Goal: Task Accomplishment & Management: Use online tool/utility

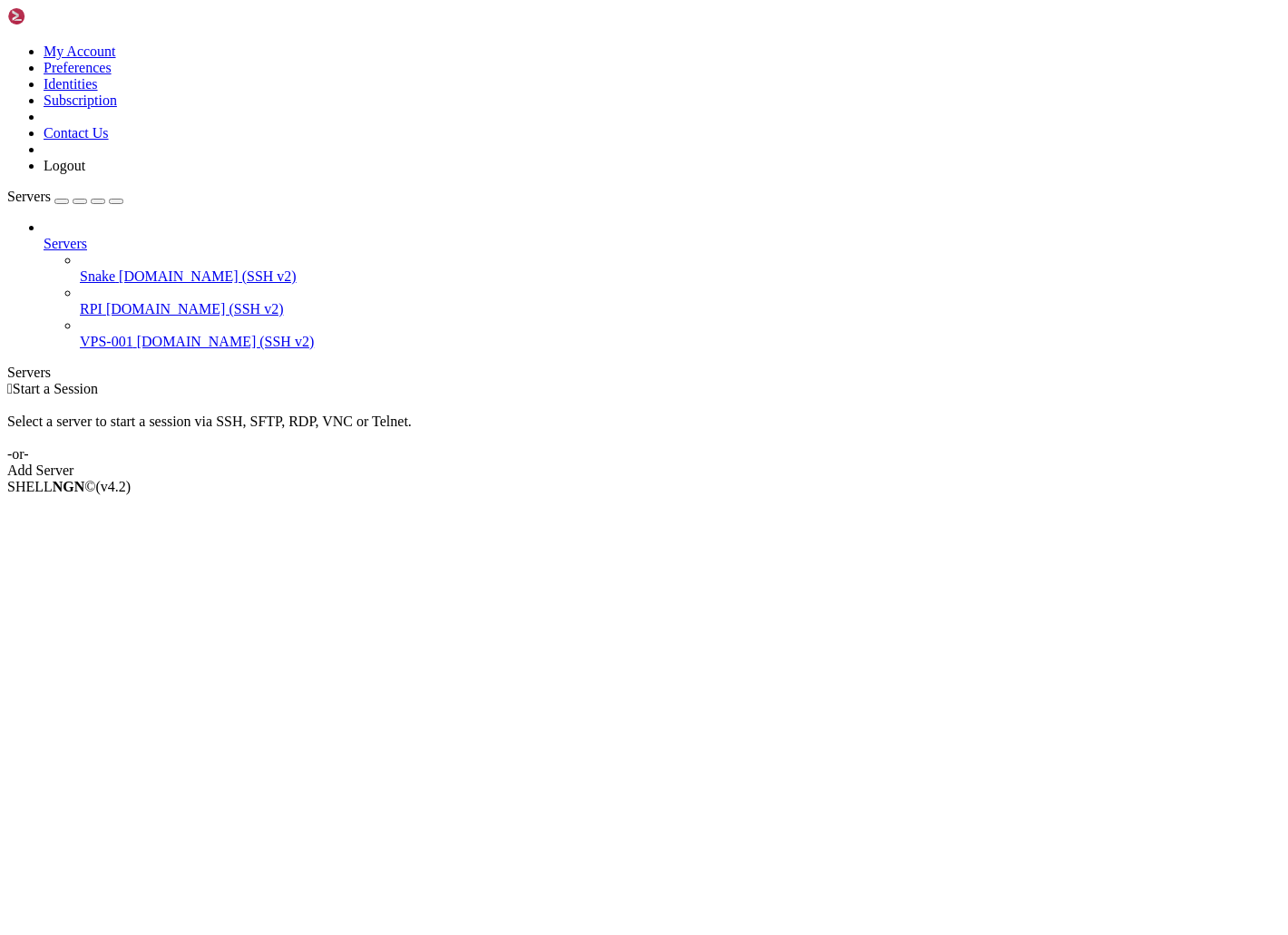
click at [122, 268] on span "[DOMAIN_NAME] (SSH v2)" at bounding box center [207, 276] width 178 height 16
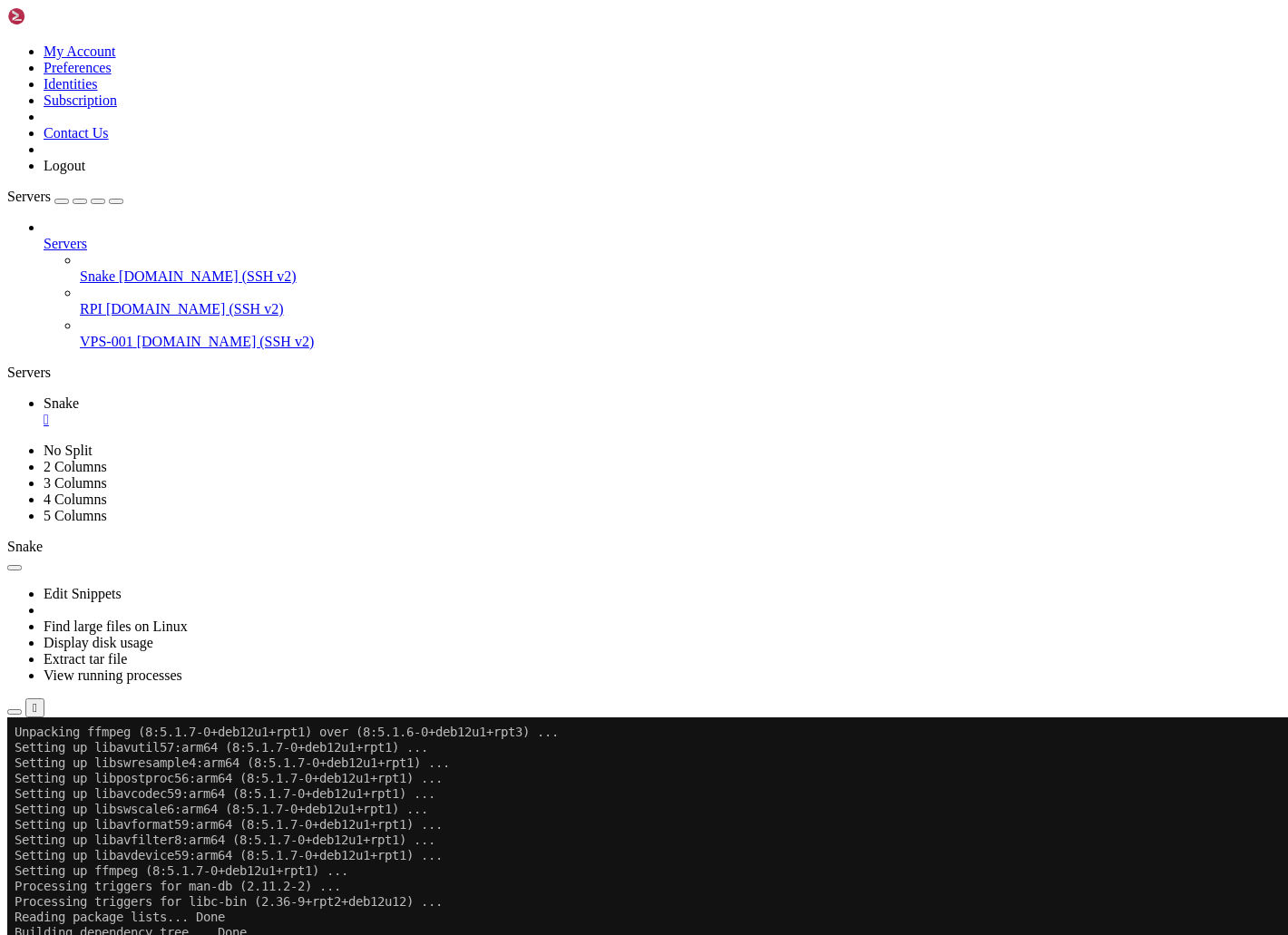
scroll to position [1140, 0]
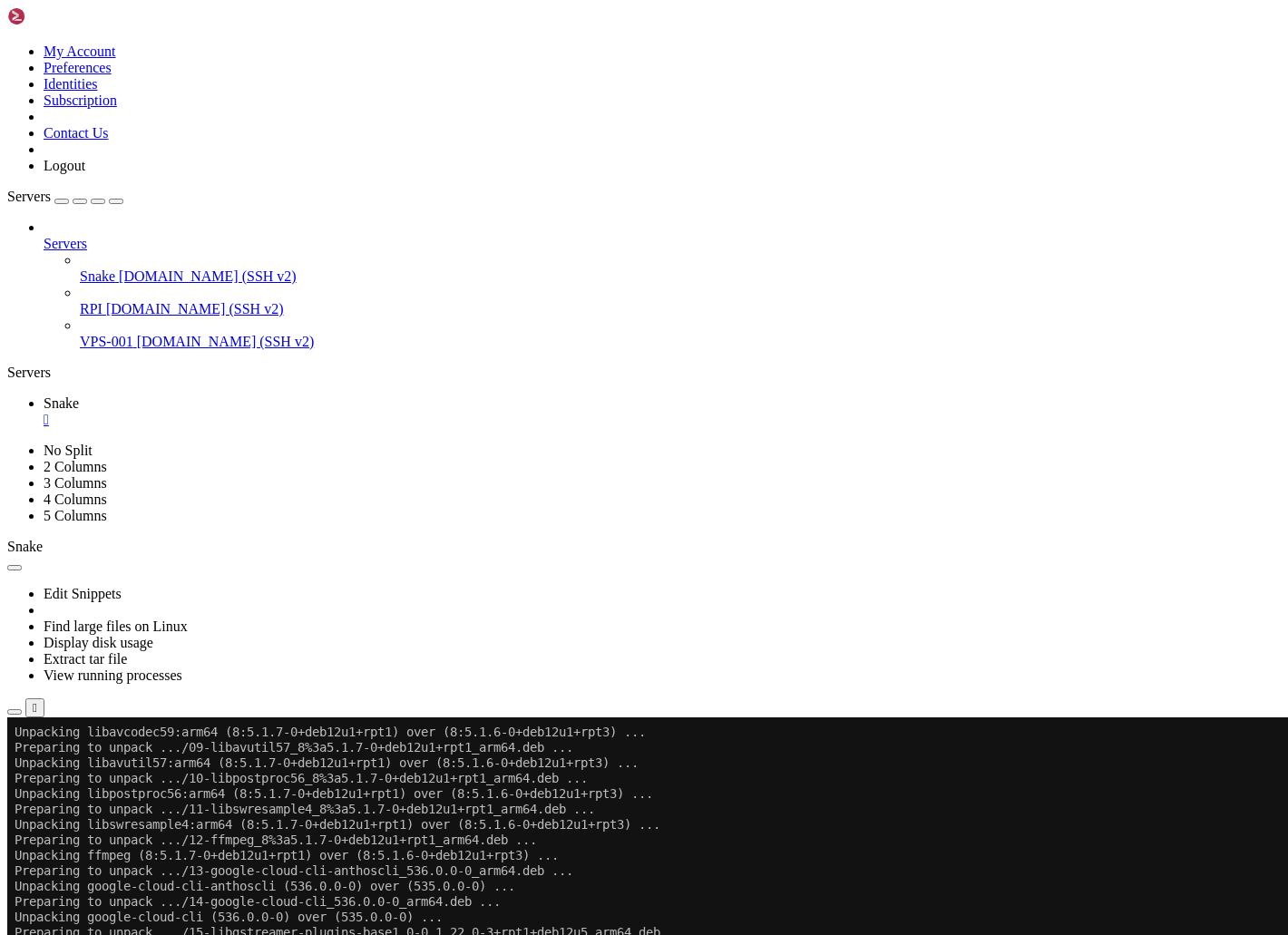
scroll to position [1649, 0]
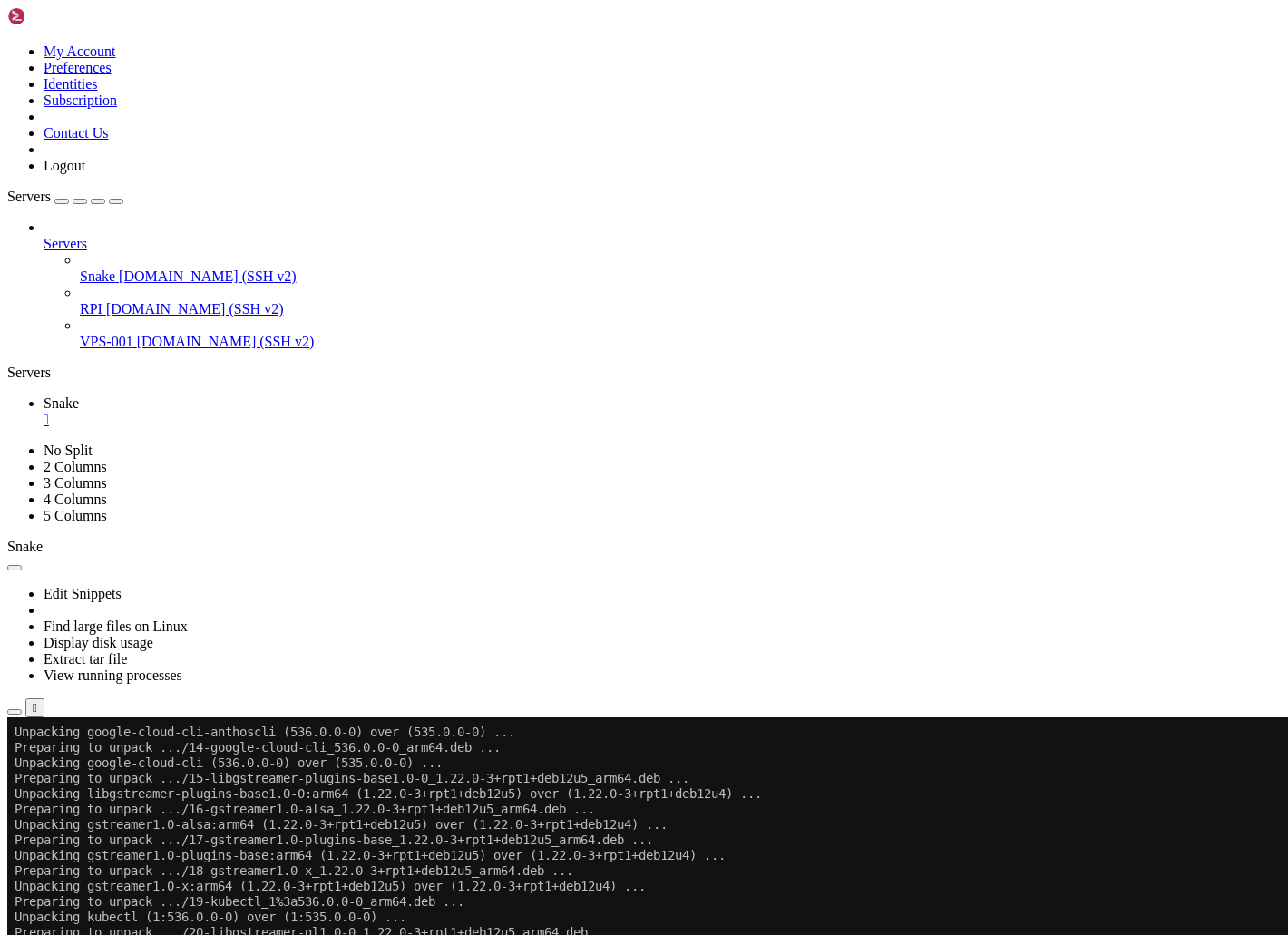
scroll to position [1803, 0]
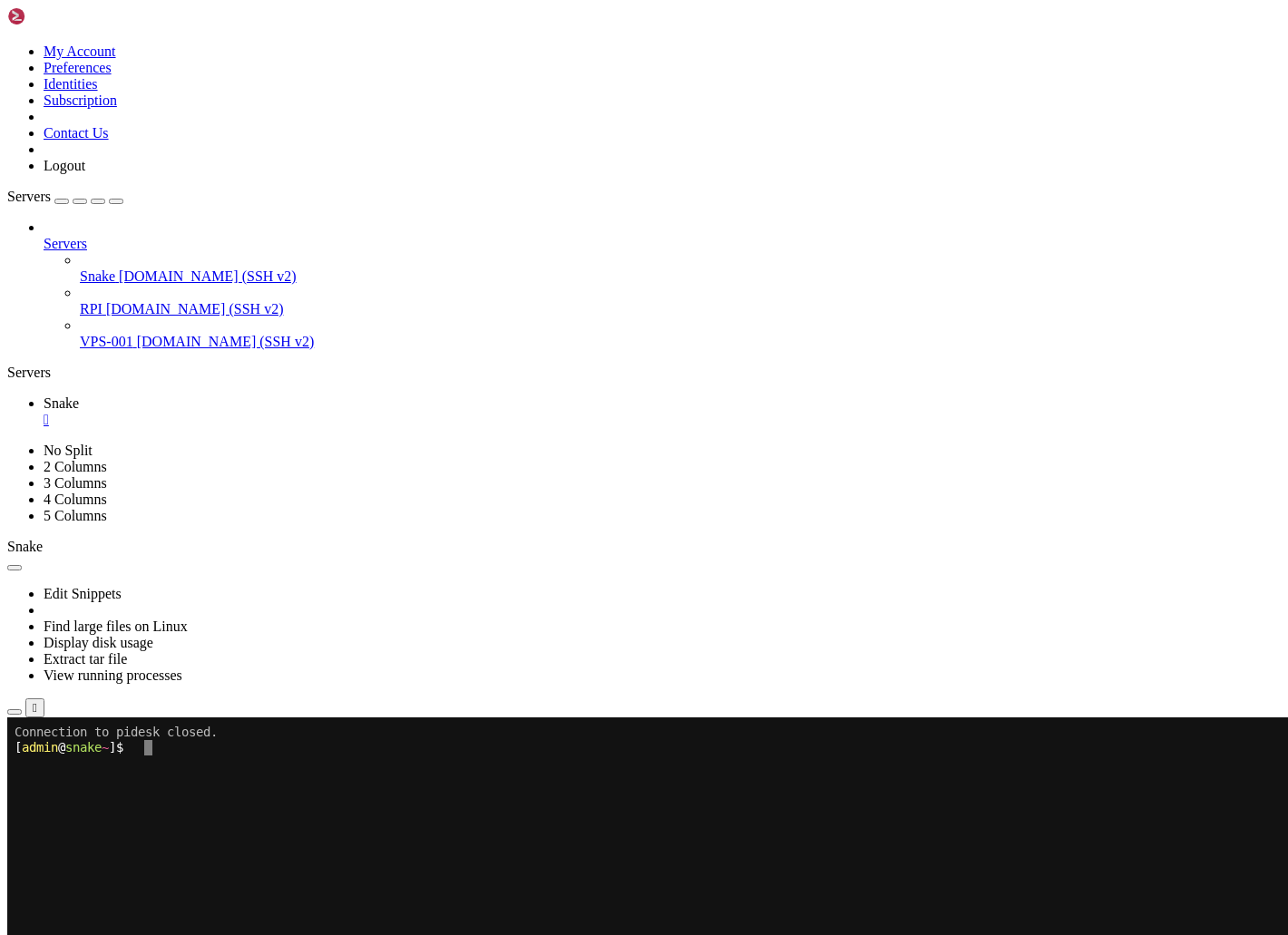
scroll to position [0, 0]
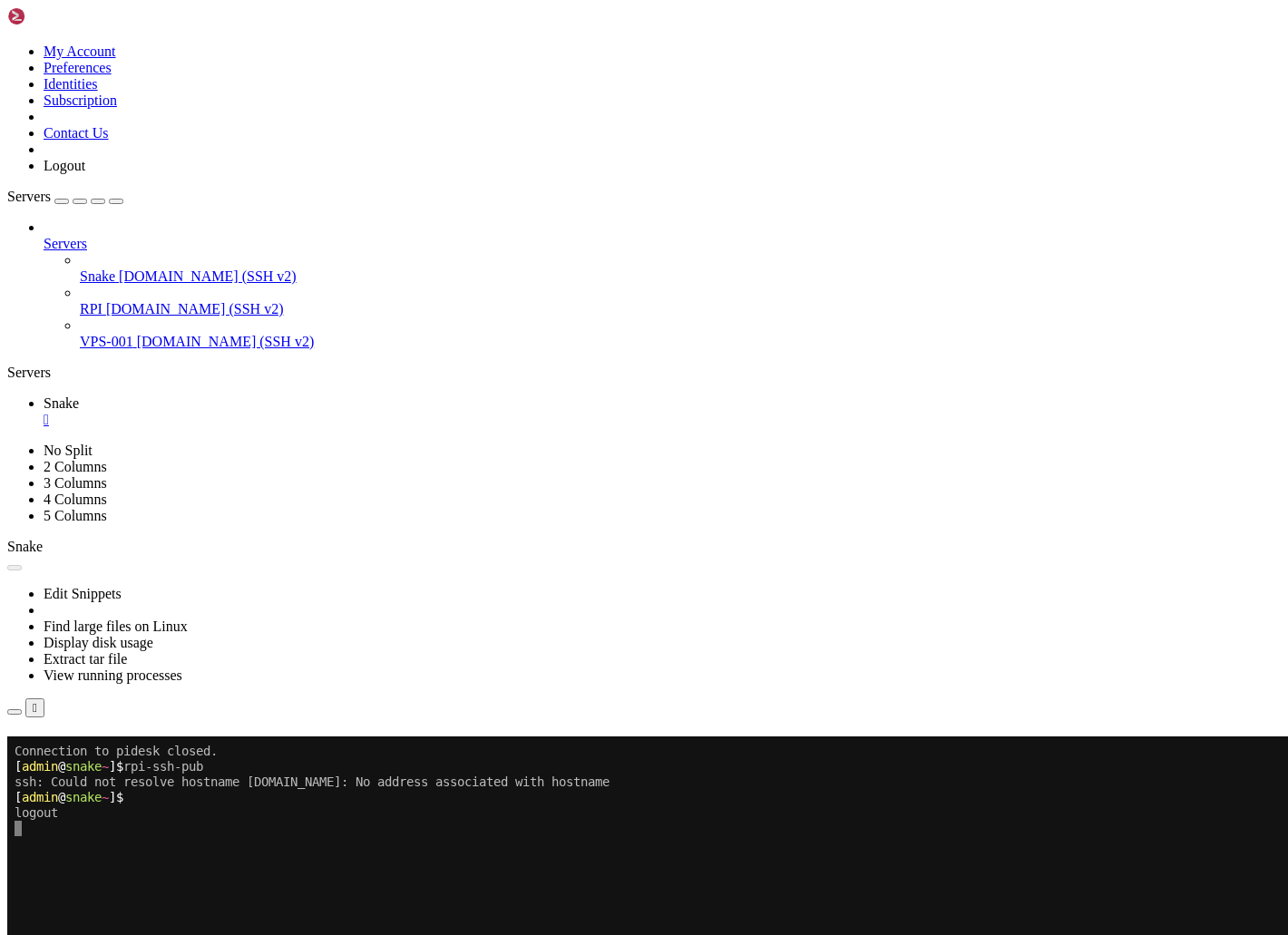
click at [303, 412] on div "" at bounding box center [662, 420] width 1237 height 17
